Goal: Task Accomplishment & Management: Manage account settings

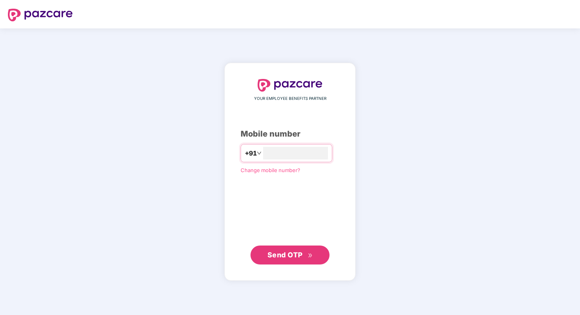
type input "**********"
click at [289, 254] on span "Send OTP" at bounding box center [284, 255] width 35 height 8
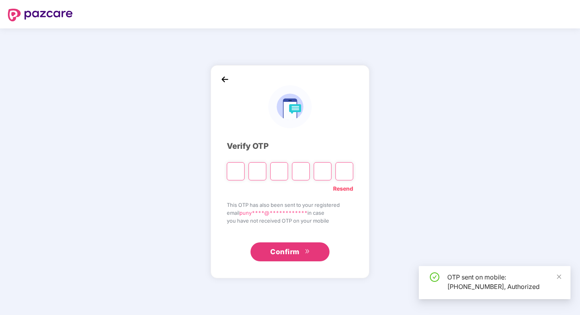
type input "*"
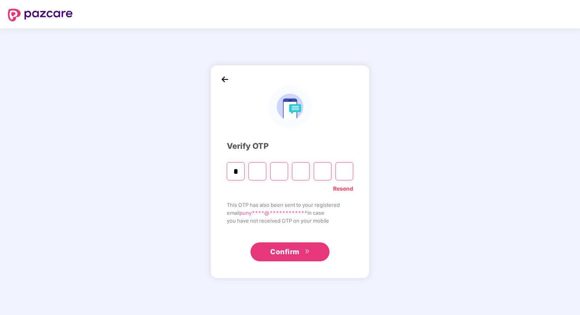
type input "*"
